Goal: Task Accomplishment & Management: Use online tool/utility

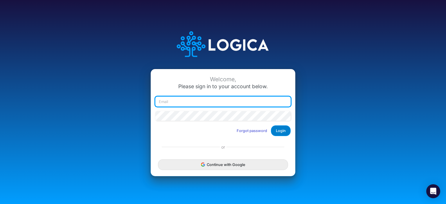
type input "[EMAIL_ADDRESS][DOMAIN_NAME]"
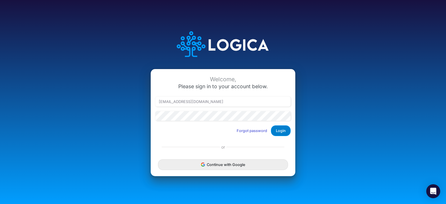
click at [280, 132] on button "Login" at bounding box center [281, 130] width 20 height 11
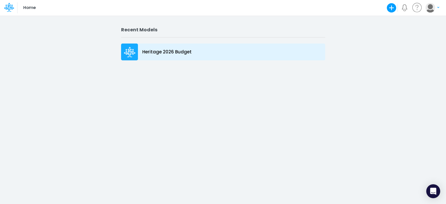
click at [132, 55] on icon at bounding box center [129, 53] width 10 height 4
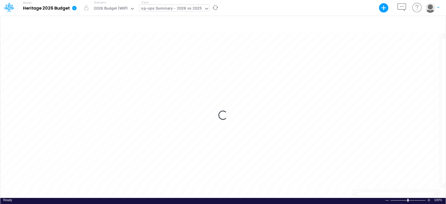
click at [204, 8] on icon at bounding box center [206, 8] width 5 height 5
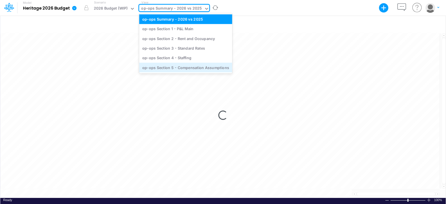
click at [187, 69] on div "op-ops Section 5 - Compensation Assumptions" at bounding box center [185, 68] width 93 height 10
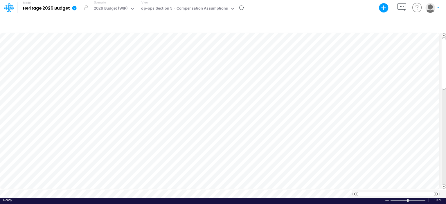
scroll to position [3, 1]
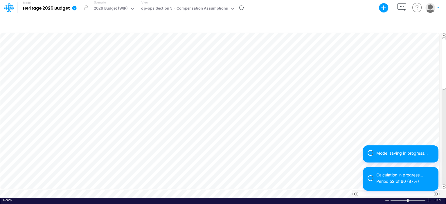
scroll to position [3, 1]
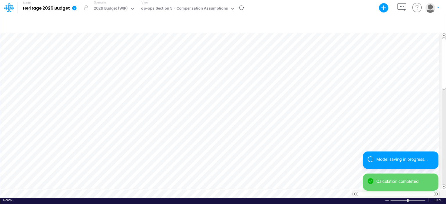
scroll to position [3, 1]
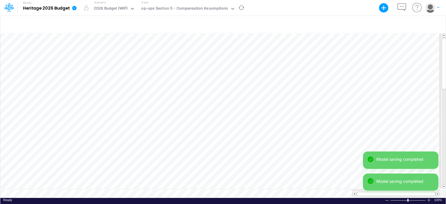
scroll to position [3, 1]
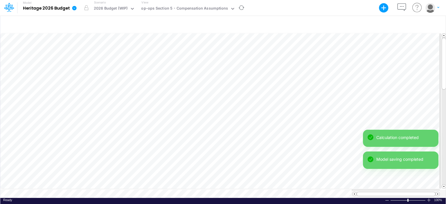
scroll to position [3, 1]
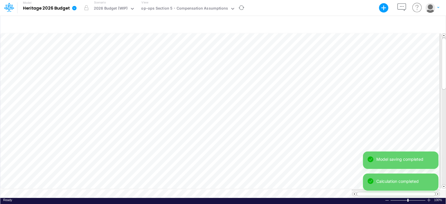
scroll to position [3, 1]
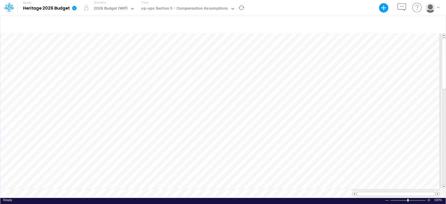
scroll to position [3, 1]
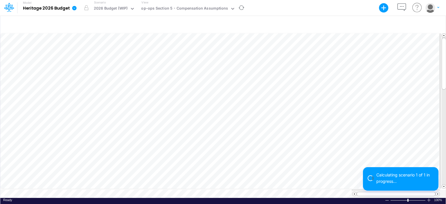
scroll to position [3, 1]
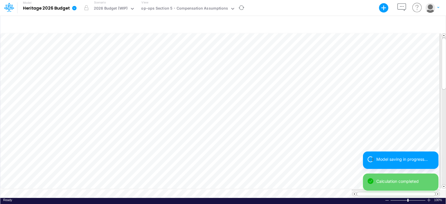
scroll to position [3, 1]
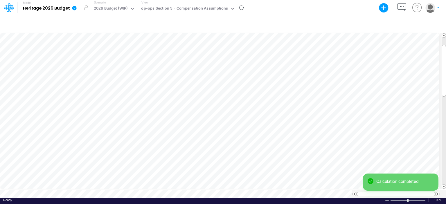
scroll to position [3, 1]
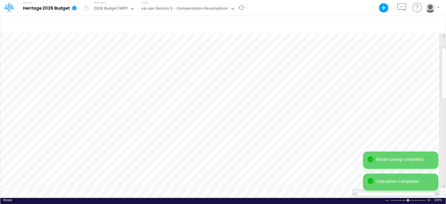
scroll to position [3, 1]
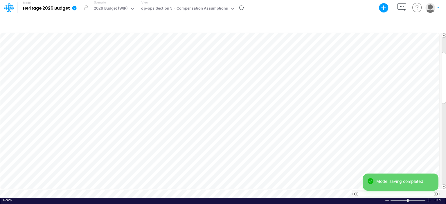
scroll to position [3, 1]
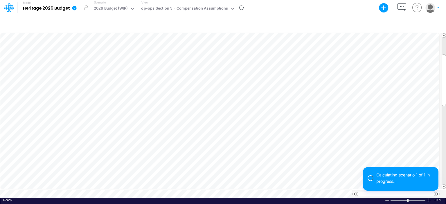
scroll to position [3, 1]
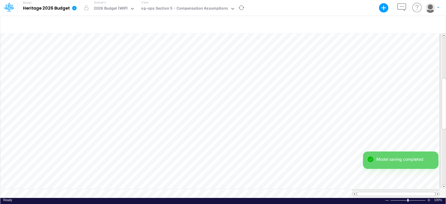
scroll to position [3, 1]
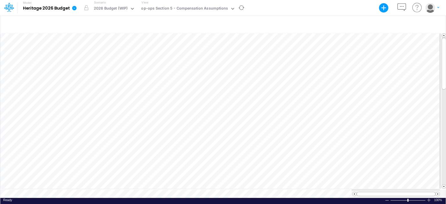
scroll to position [3, 1]
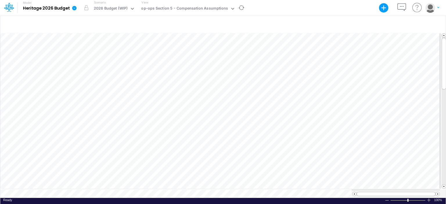
scroll to position [3, 1]
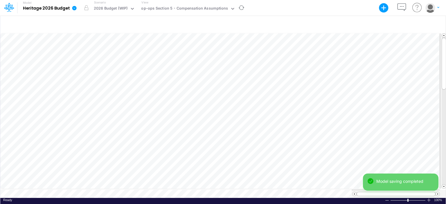
scroll to position [3, 1]
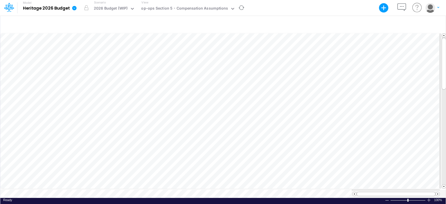
scroll to position [3, 1]
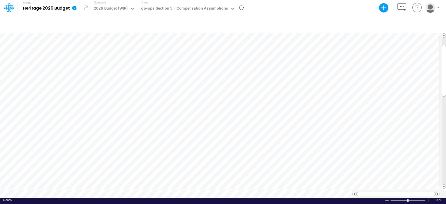
scroll to position [3, 1]
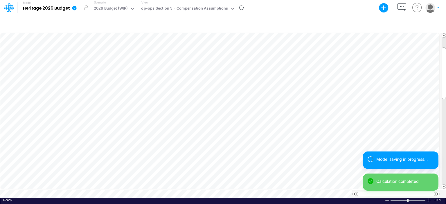
scroll to position [3, 1]
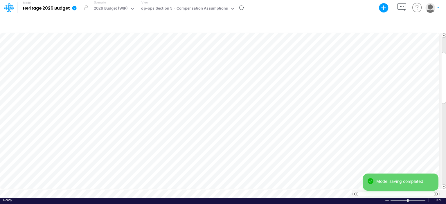
scroll to position [3, 1]
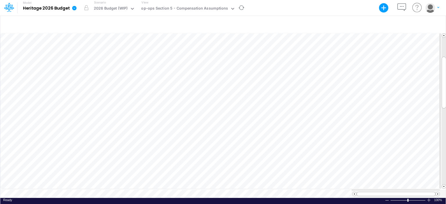
scroll to position [3, 1]
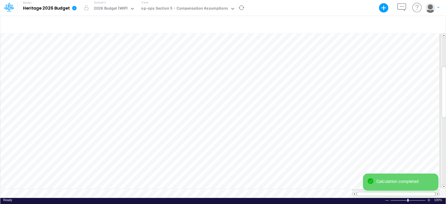
scroll to position [3, 1]
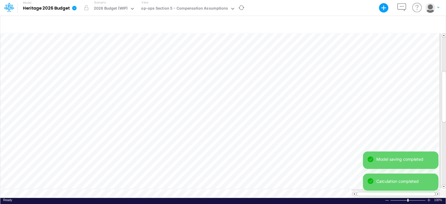
scroll to position [3, 1]
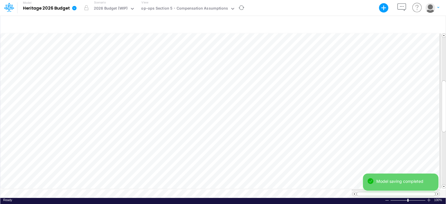
scroll to position [3, 1]
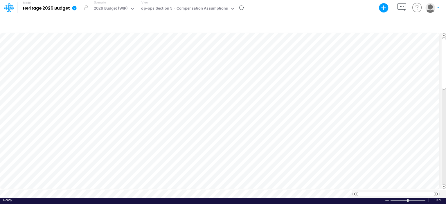
scroll to position [3, 1]
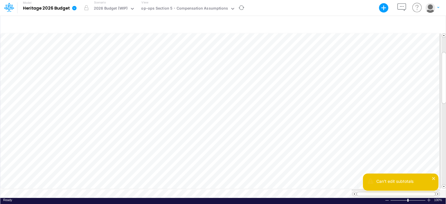
scroll to position [3, 1]
